Goal: Transaction & Acquisition: Book appointment/travel/reservation

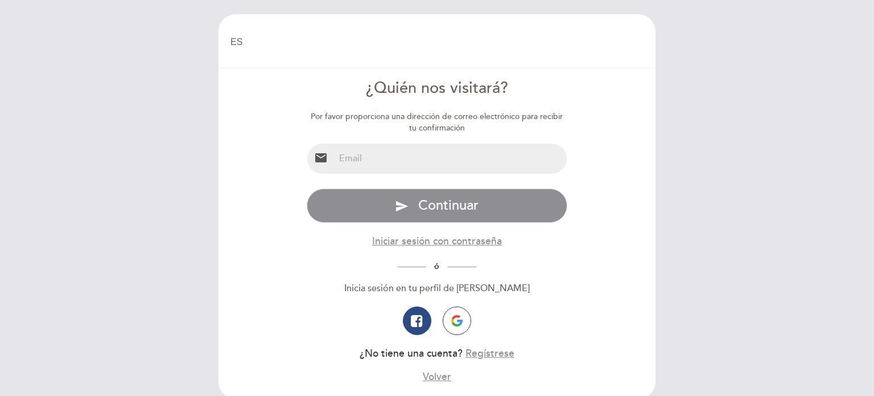
select select "es"
click at [335, 158] on input "email" at bounding box center [451, 158] width 233 height 30
type input "vinisuaro@gmail.com"
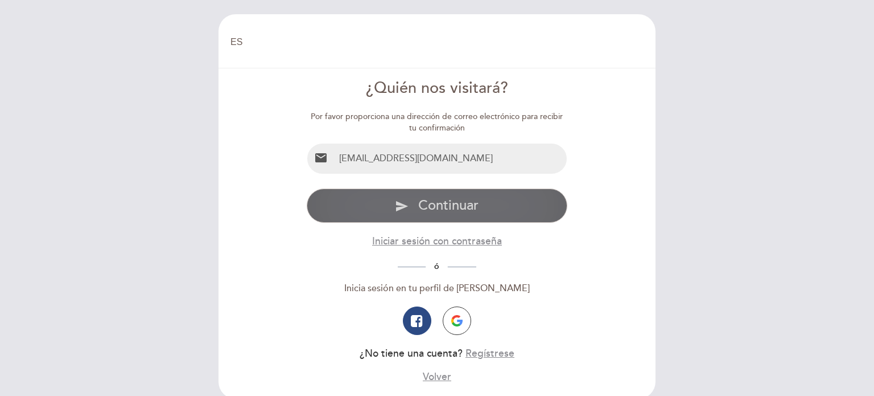
click at [452, 216] on button "send Continuar" at bounding box center [437, 205] width 261 height 34
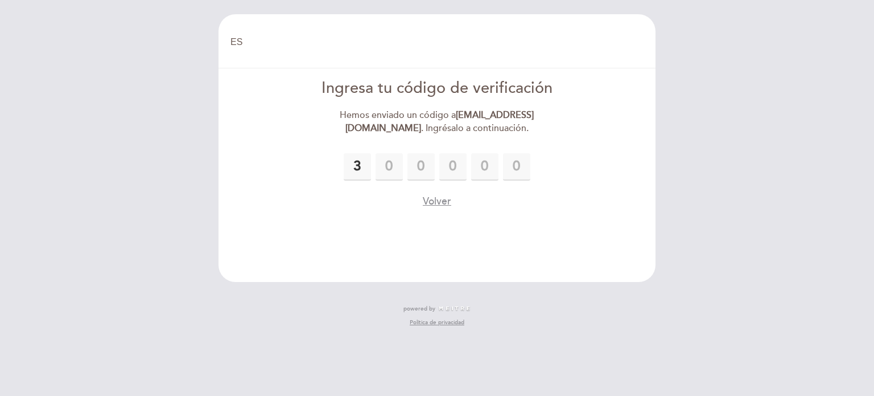
type input "3"
type input "4"
type input "2"
type input "7"
type input "6"
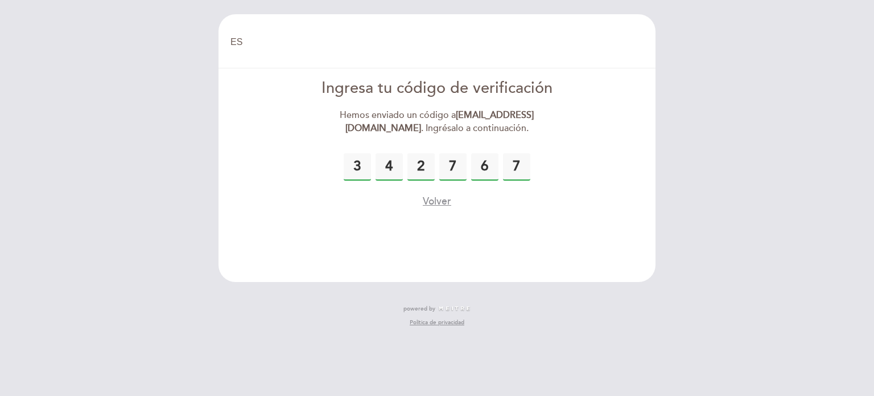
type input "7"
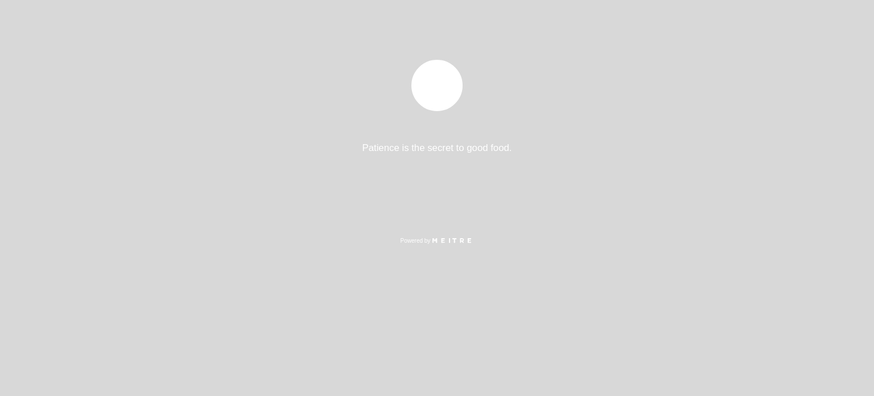
select select "es"
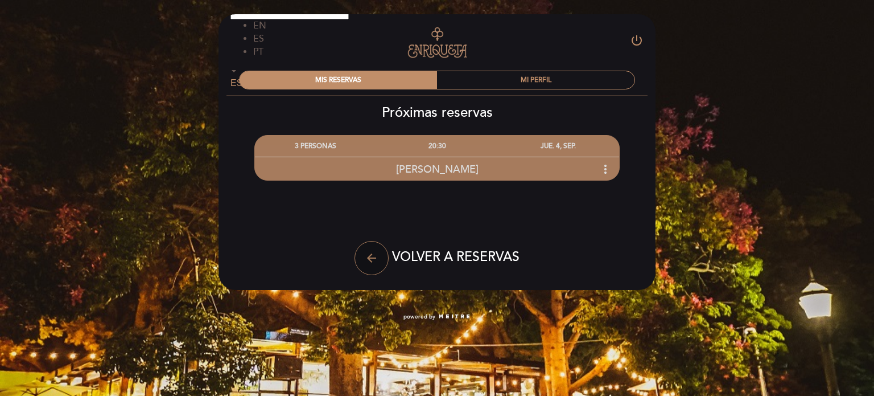
click at [373, 264] on icon "arrow_back" at bounding box center [372, 258] width 14 height 14
select select "es"
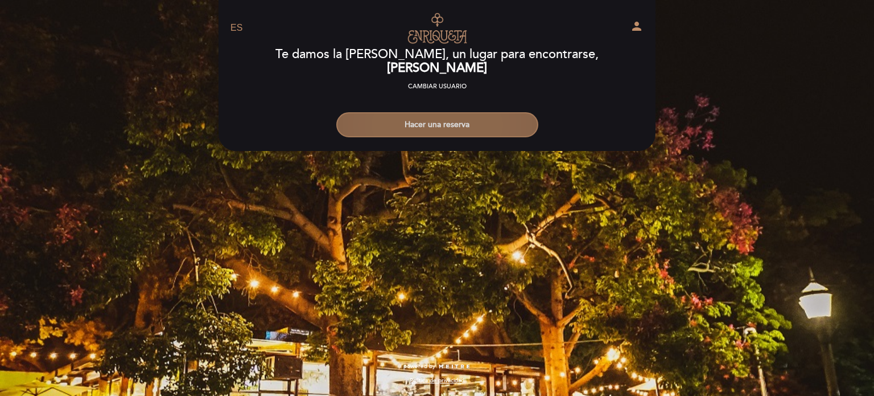
click at [417, 120] on button "Hacer una reserva" at bounding box center [437, 124] width 202 height 25
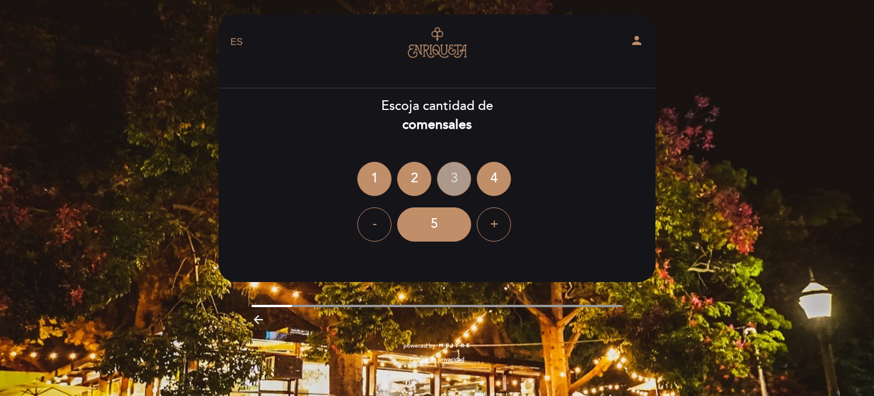
click at [462, 178] on div "3" at bounding box center [454, 179] width 34 height 34
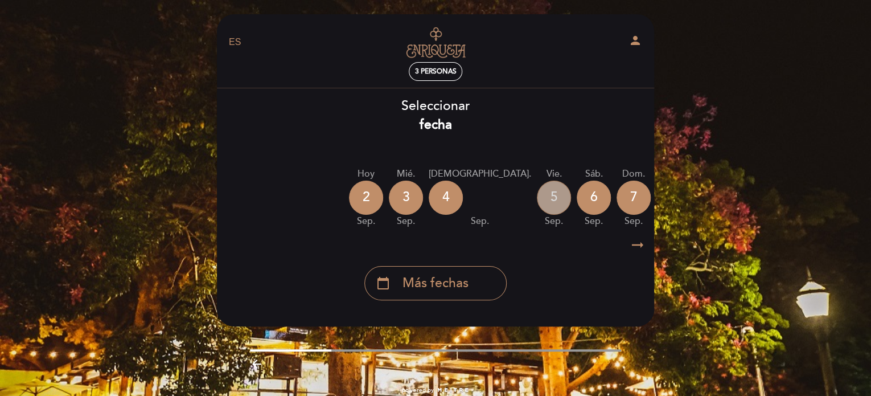
click at [537, 195] on div "5" at bounding box center [554, 197] width 34 height 34
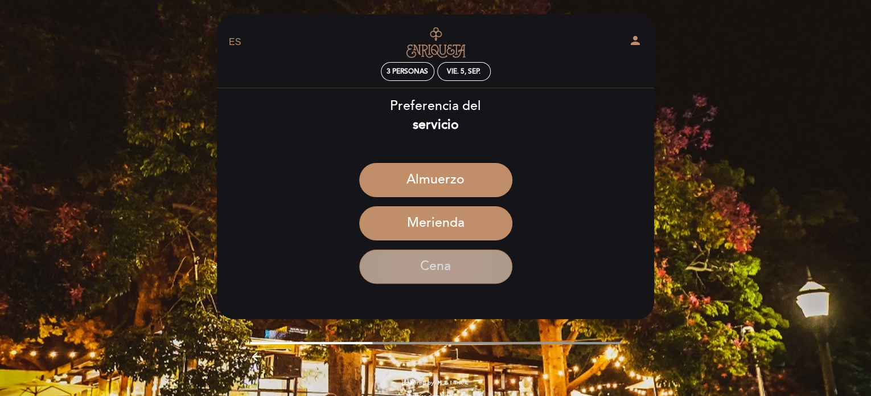
click at [472, 266] on button "Cena" at bounding box center [435, 266] width 153 height 34
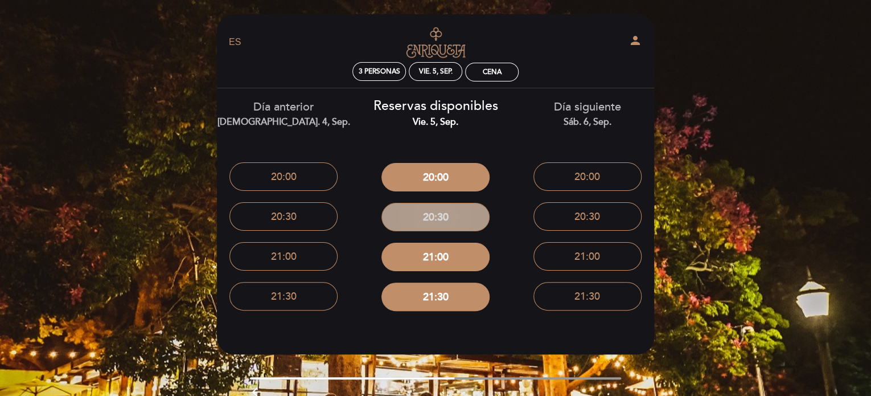
click at [439, 219] on button "20:30" at bounding box center [435, 217] width 108 height 28
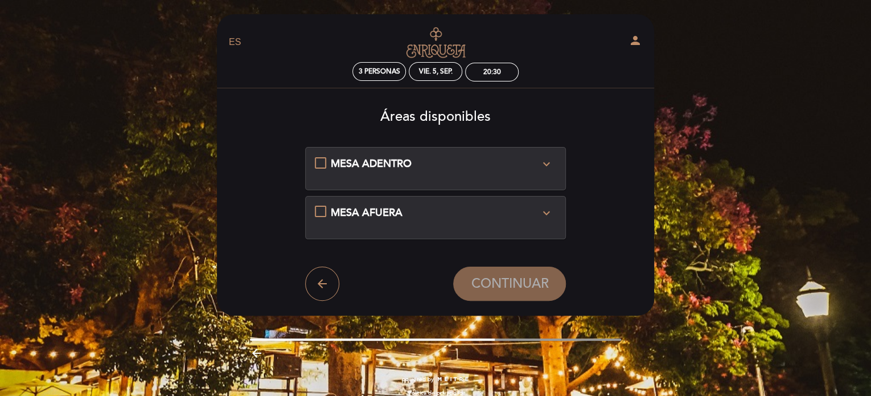
click at [320, 165] on div "MESA ADENTRO expand_more En caso de no disponibilidad para el sector elegido, p…" at bounding box center [436, 164] width 242 height 15
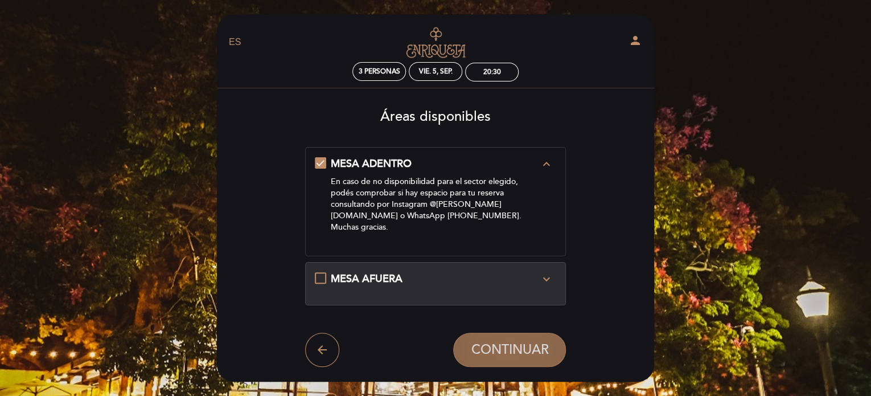
click at [488, 342] on span "CONTINUAR" at bounding box center [509, 350] width 77 height 16
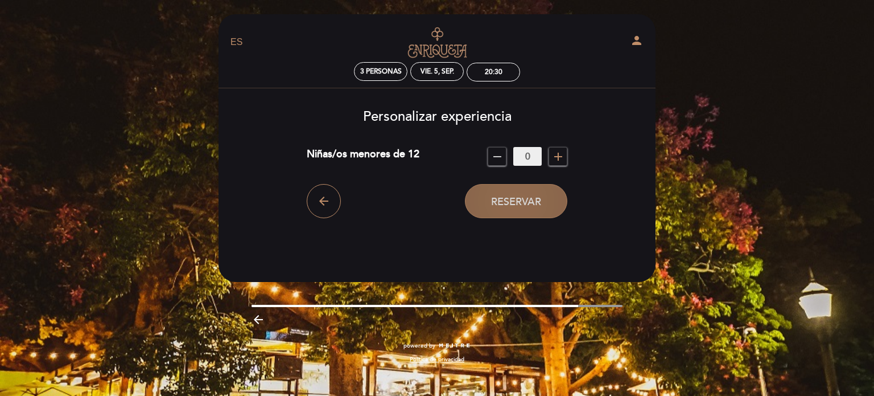
click at [503, 203] on span "Reservar" at bounding box center [516, 201] width 50 height 13
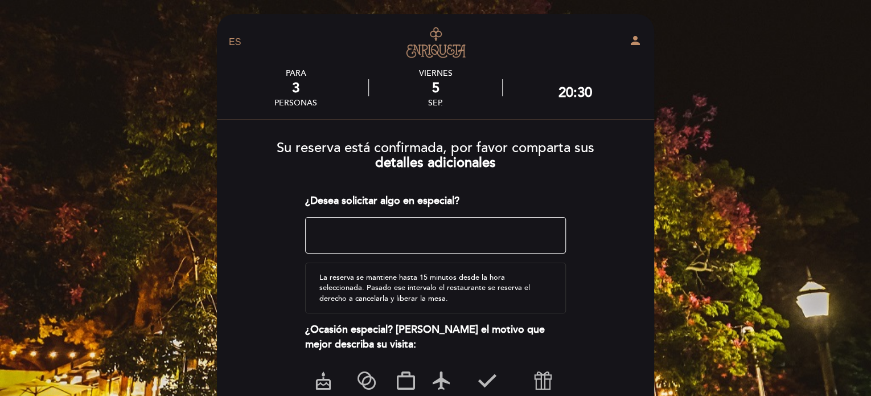
click at [471, 227] on textarea at bounding box center [435, 235] width 261 height 36
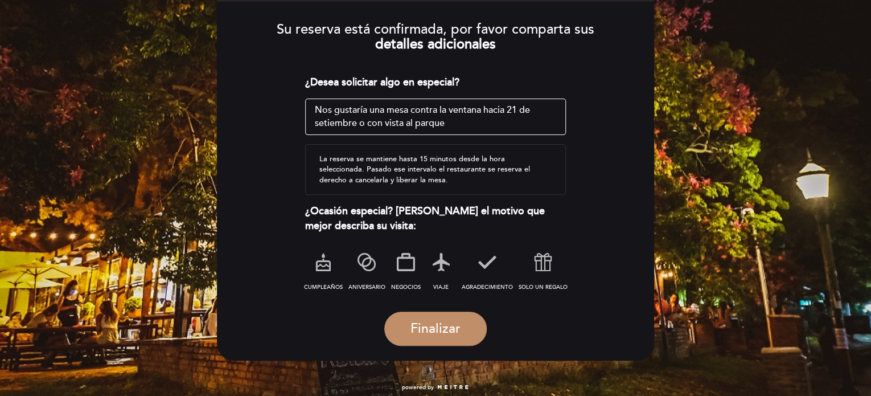
scroll to position [120, 0]
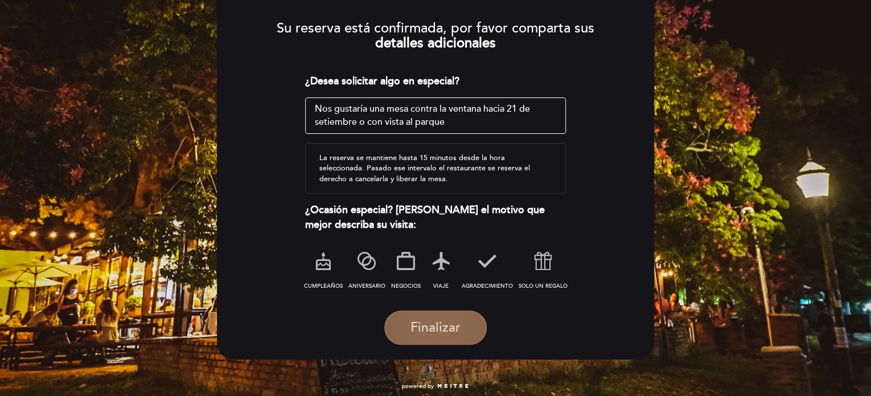
type textarea "Nos gustaría una mesa contra la ventana hacia 21 de setiembre o con vista al pa…"
click at [441, 332] on span "Finalizar" at bounding box center [435, 327] width 50 height 16
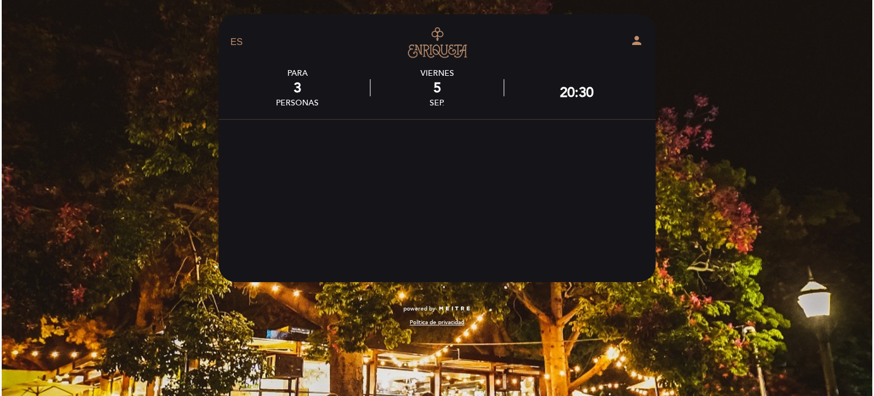
scroll to position [0, 0]
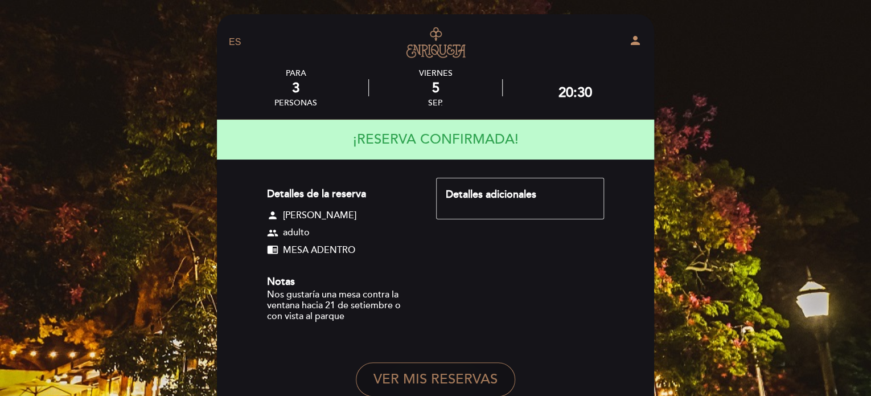
click at [432, 386] on button "VER MIS RESERVAS" at bounding box center [435, 379] width 159 height 34
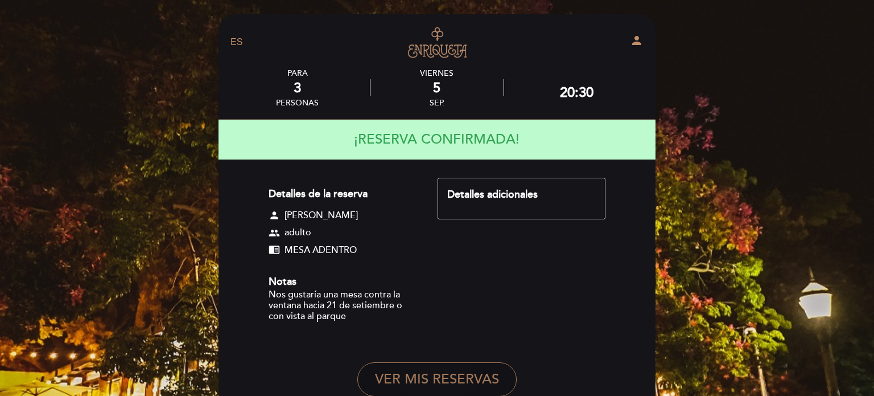
select select "es"
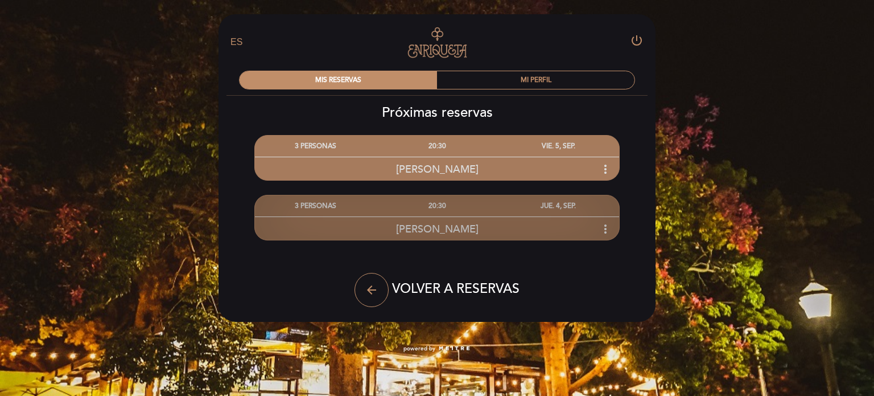
click at [604, 223] on icon "more_vert" at bounding box center [606, 229] width 14 height 14
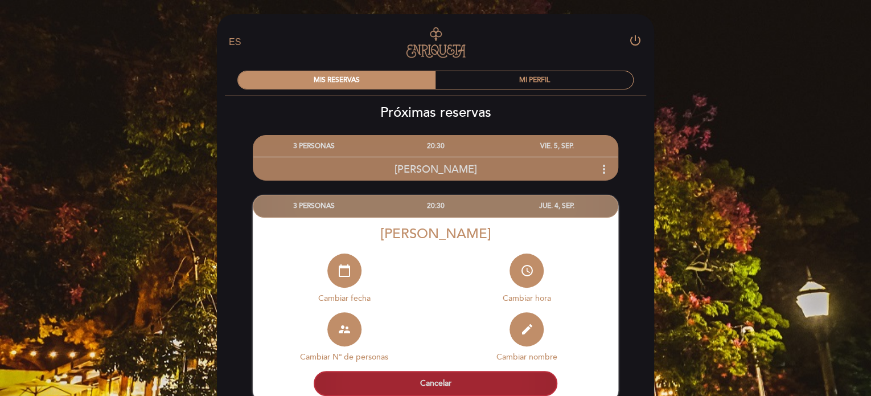
click at [479, 385] on button "Cancelar" at bounding box center [436, 383] width 244 height 25
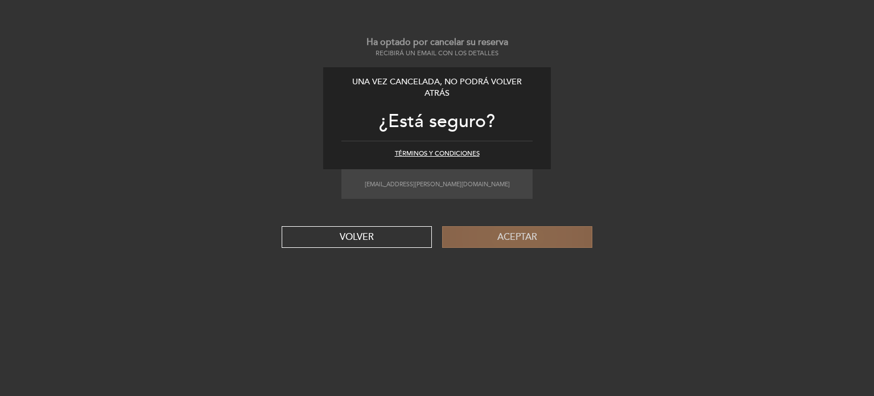
click at [484, 235] on button "Aceptar" at bounding box center [517, 237] width 150 height 22
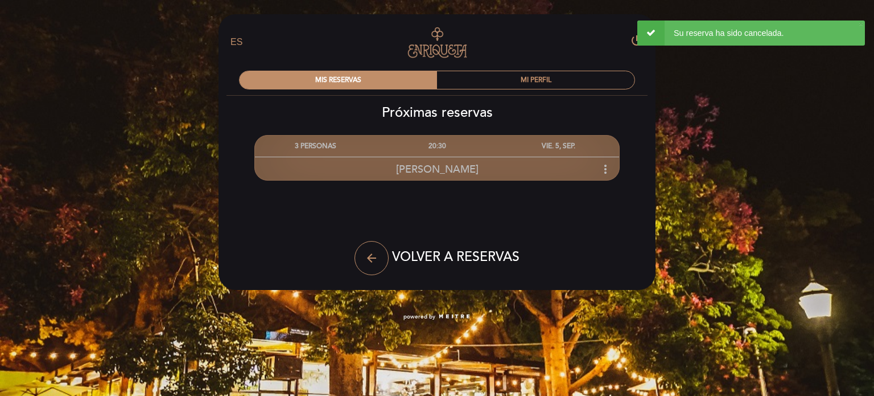
click at [433, 157] on div "[PERSON_NAME] more_vert" at bounding box center [437, 169] width 364 height 24
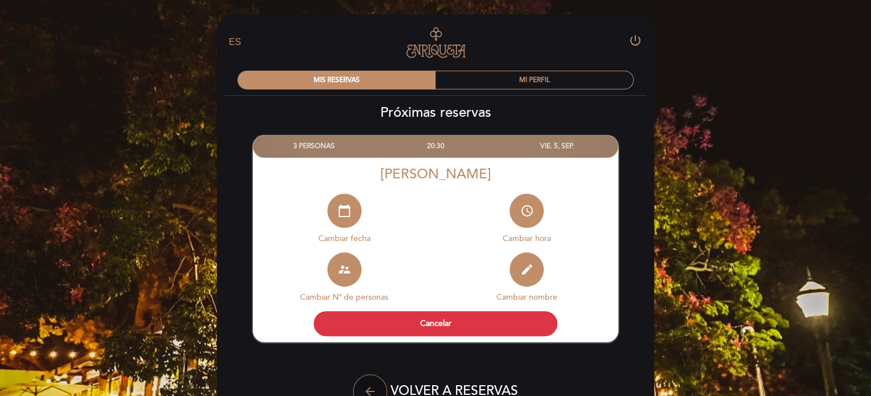
click at [365, 387] on icon "arrow_back" at bounding box center [370, 391] width 14 height 14
select select "es"
